Goal: Information Seeking & Learning: Learn about a topic

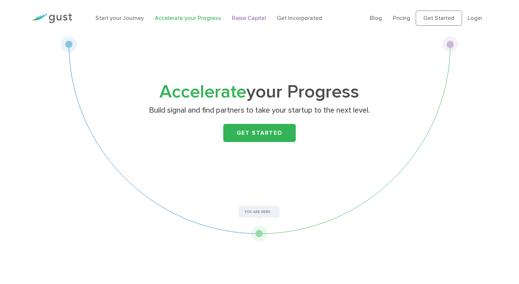
click at [243, 17] on link "Raise Capital" at bounding box center [249, 17] width 34 height 7
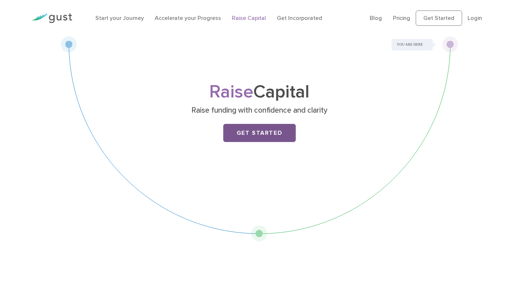
click at [263, 133] on link "Get Started" at bounding box center [259, 133] width 72 height 18
click at [118, 18] on link "Start your Journey" at bounding box center [119, 17] width 49 height 7
